Goal: Task Accomplishment & Management: Manage account settings

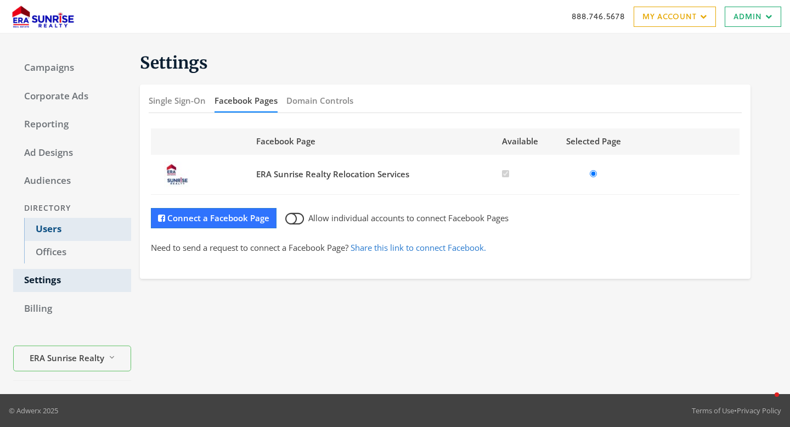
click at [42, 230] on link "Users" at bounding box center [77, 229] width 107 height 23
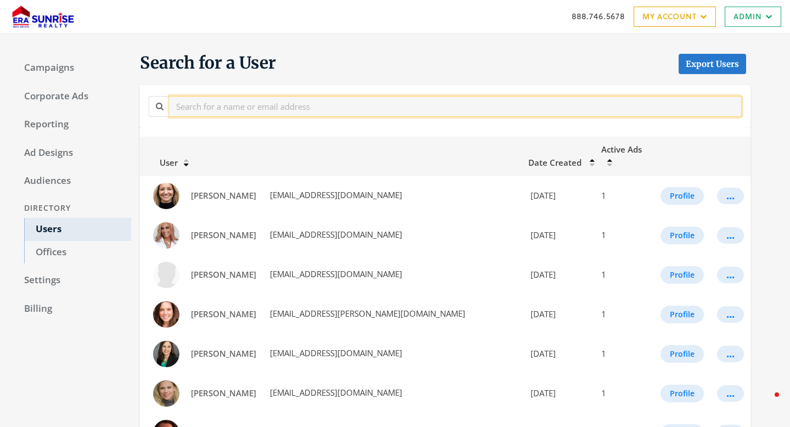
click at [206, 101] on input "text" at bounding box center [456, 106] width 572 height 20
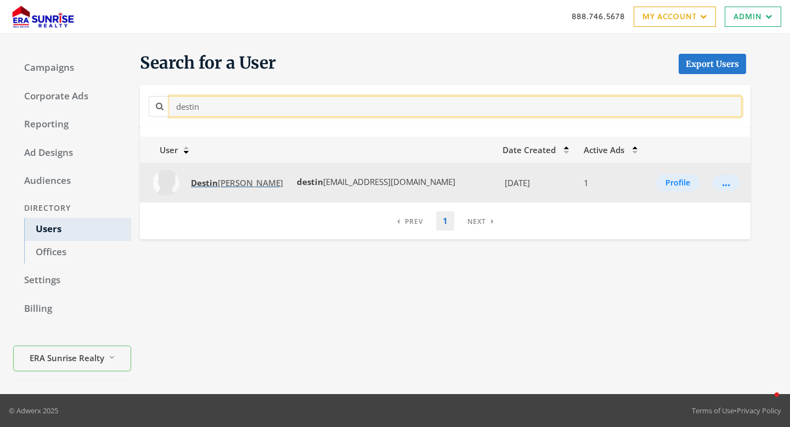
type input "destin"
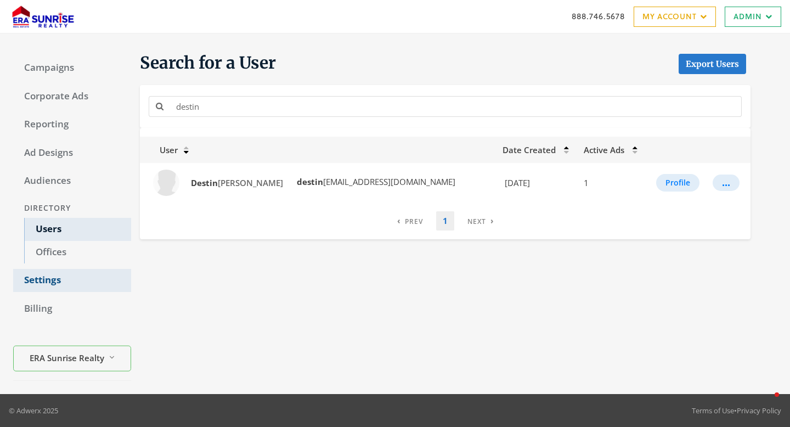
click at [57, 288] on link "Settings" at bounding box center [72, 280] width 118 height 23
select select "[PERSON_NAME]"
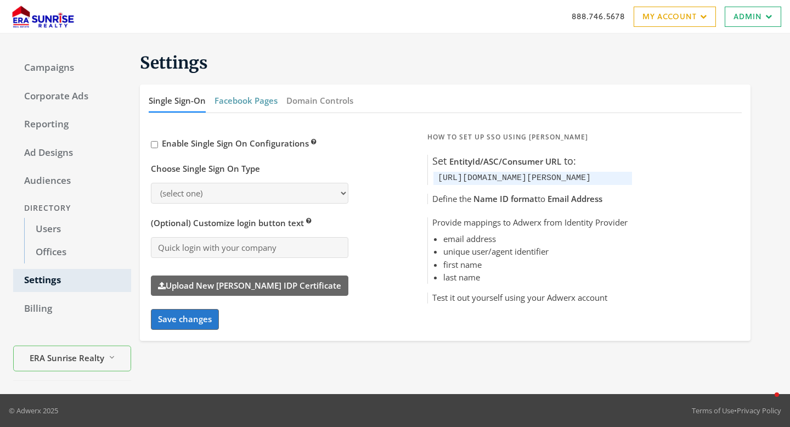
click at [249, 102] on button "Facebook Pages" at bounding box center [246, 101] width 63 height 24
select select "[PERSON_NAME]"
click at [235, 108] on button "Facebook Pages" at bounding box center [246, 101] width 63 height 24
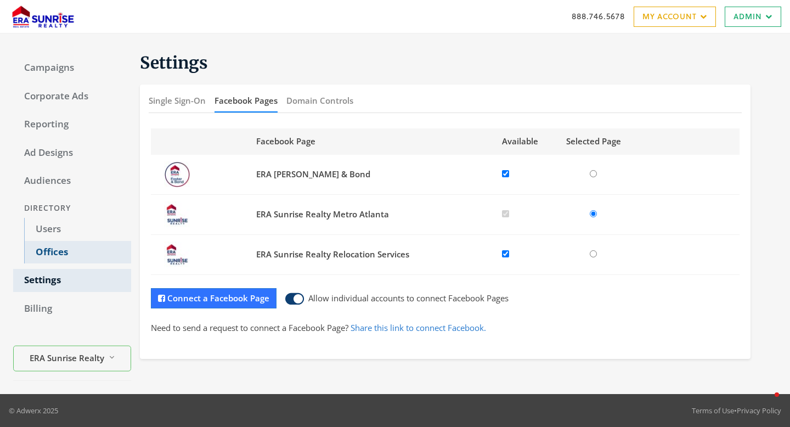
click at [76, 252] on link "Offices" at bounding box center [77, 252] width 107 height 23
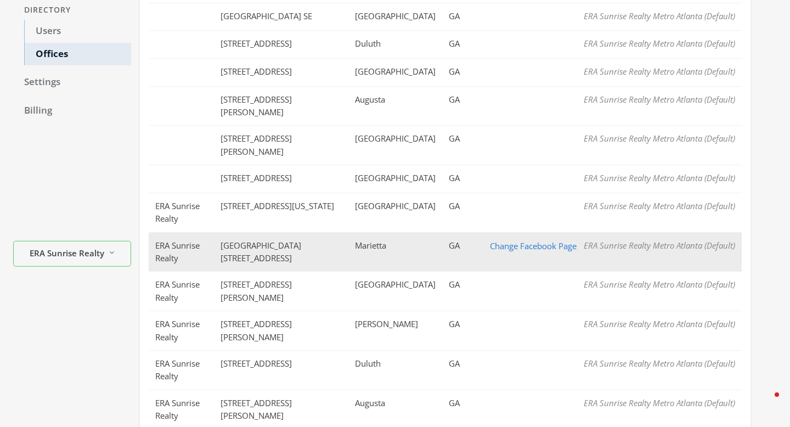
scroll to position [178, 0]
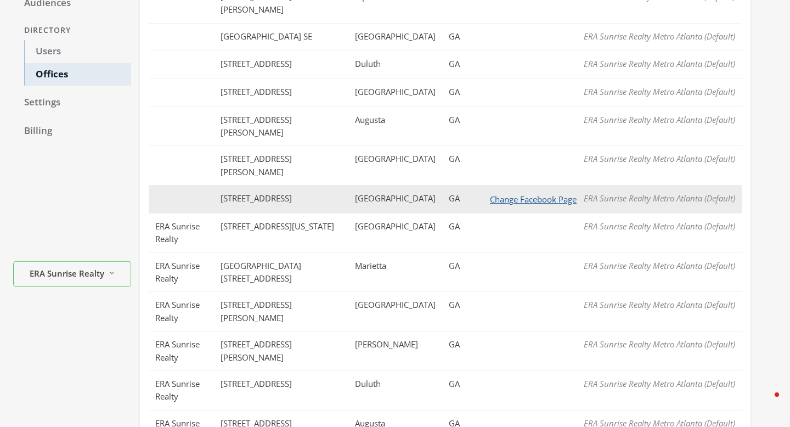
click at [522, 193] on button "Change Facebook Page" at bounding box center [533, 200] width 101 height 14
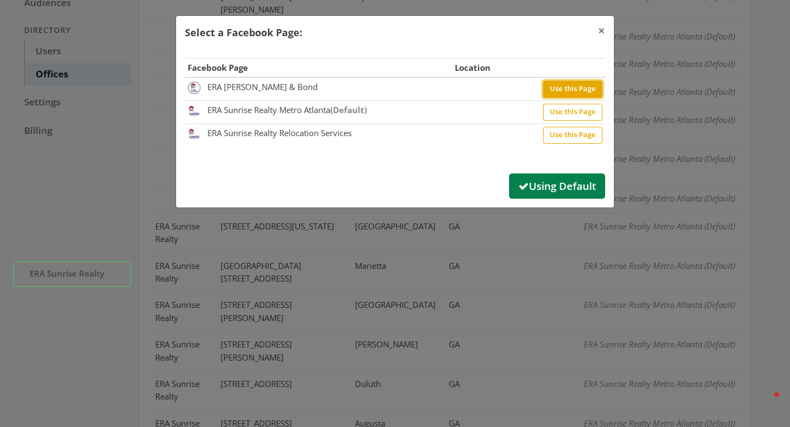
click at [554, 85] on button "Use this Page" at bounding box center [572, 89] width 59 height 17
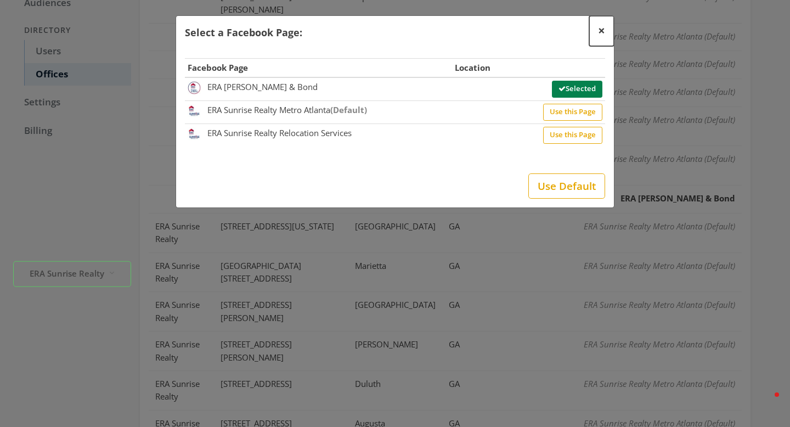
click at [600, 29] on span "×" at bounding box center [601, 30] width 7 height 17
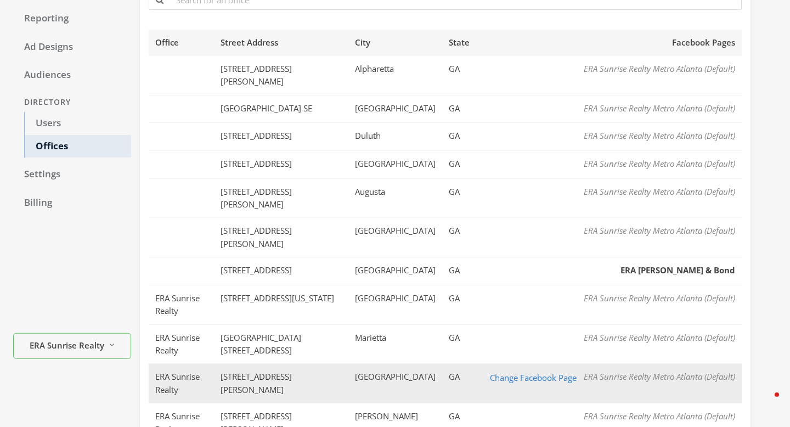
scroll to position [0, 0]
